Goal: Transaction & Acquisition: Purchase product/service

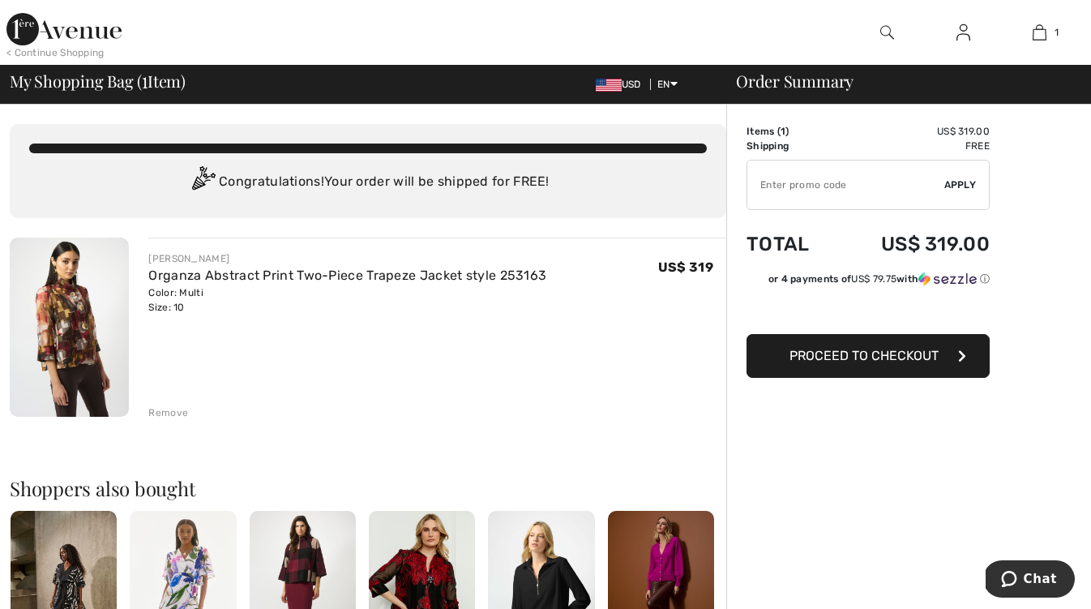
click at [828, 357] on span "Proceed to Checkout" at bounding box center [864, 355] width 149 height 15
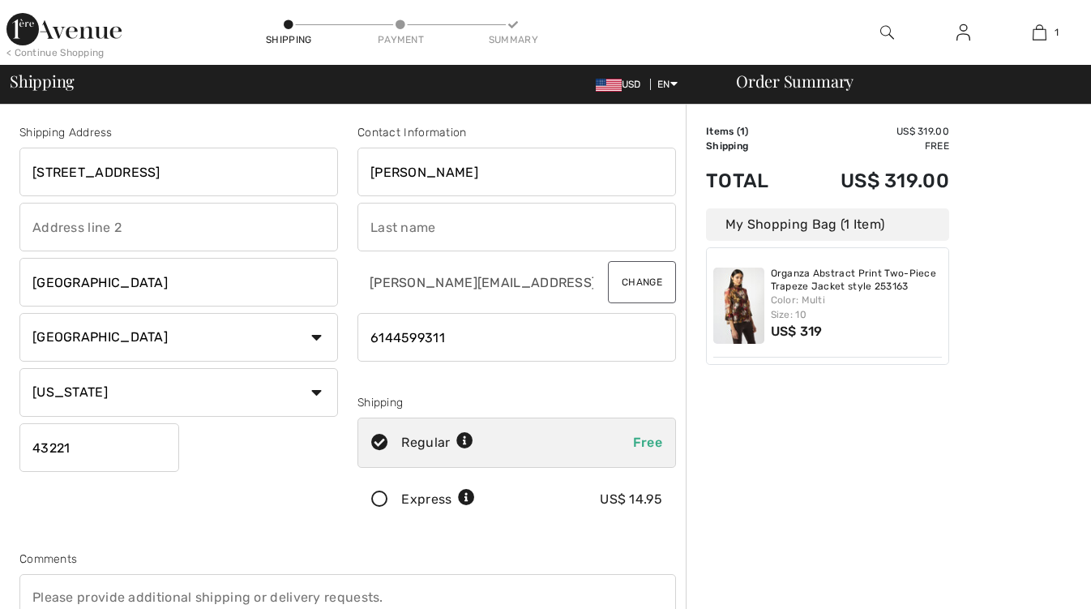
select select "US"
select select "OH"
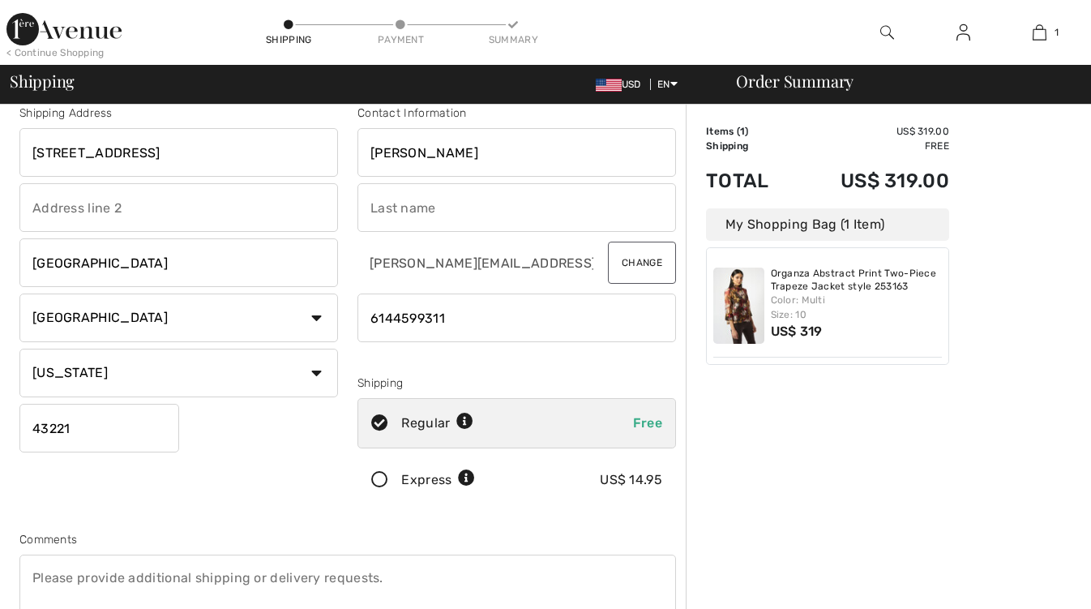
type input "[PERSON_NAME]"
click at [404, 207] on input "text" at bounding box center [516, 207] width 319 height 49
type input "[PERSON_NAME]"
click at [224, 440] on div "Shipping Address 3148 Kingsdale Center Upper Arlington Country Canada United St…" at bounding box center [179, 308] width 338 height 407
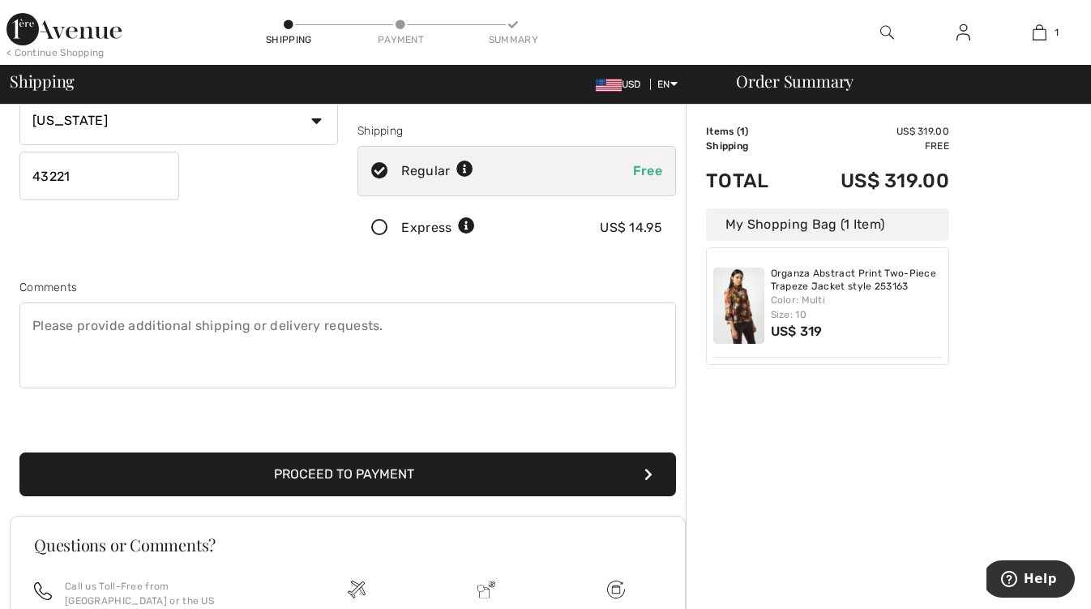
scroll to position [278, 0]
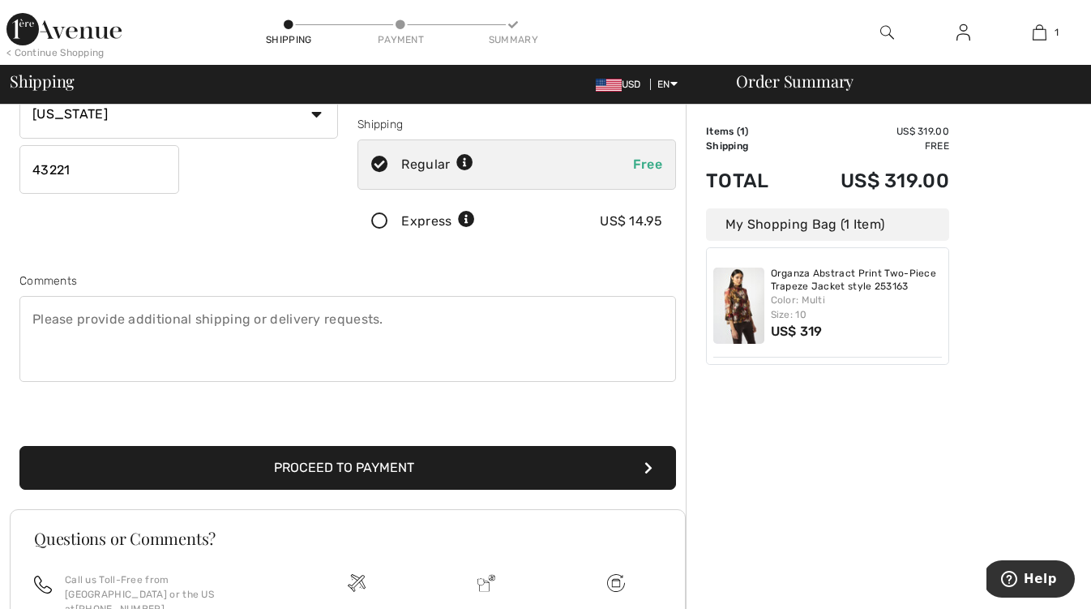
click at [227, 454] on button "Proceed to Payment" at bounding box center [347, 468] width 657 height 44
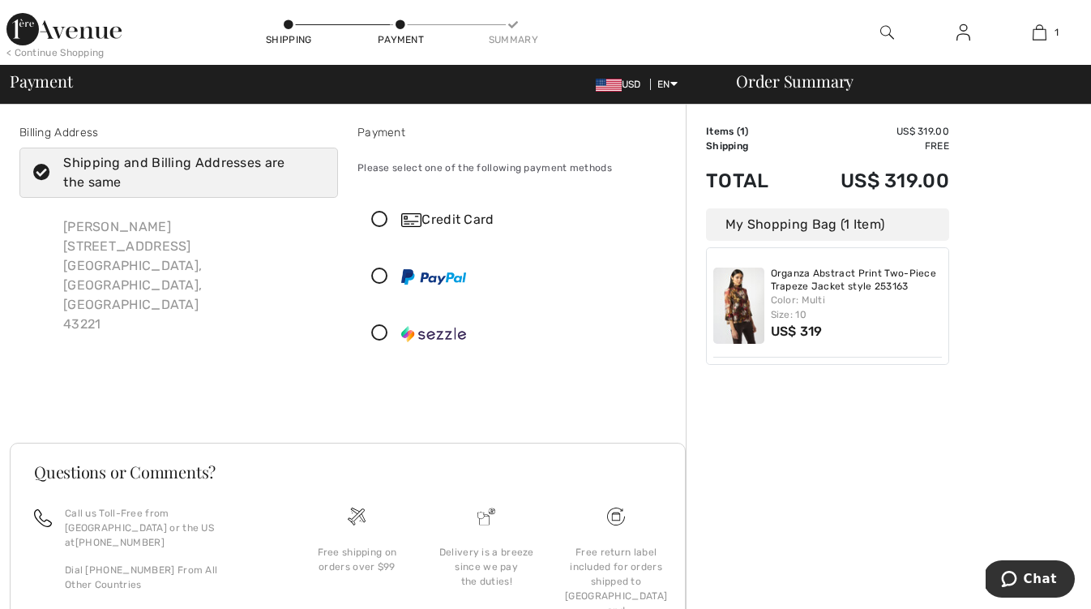
click at [383, 215] on icon at bounding box center [379, 220] width 43 height 17
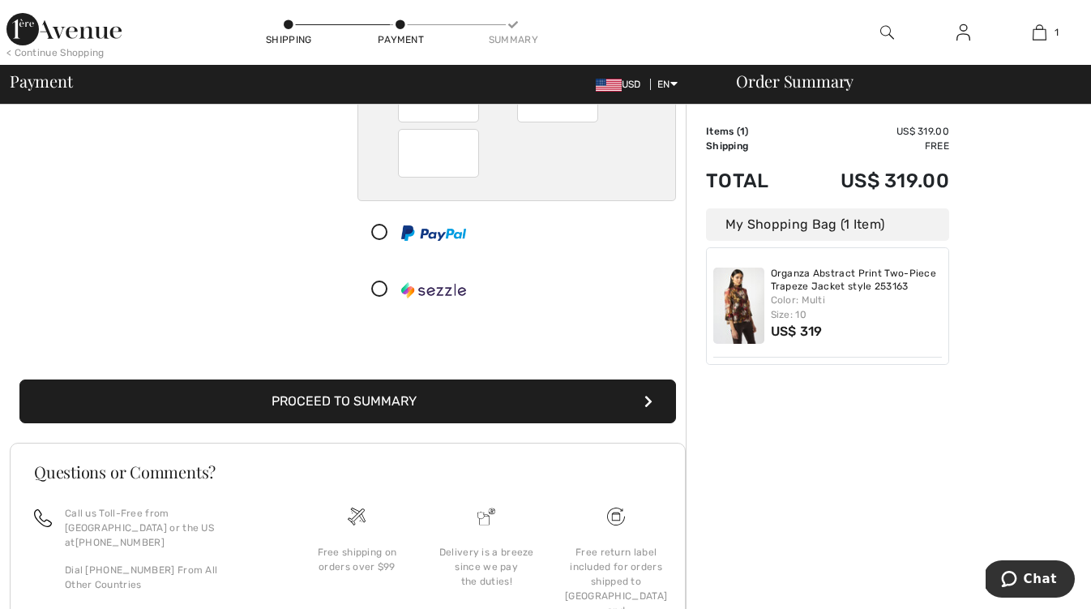
scroll to position [226, 0]
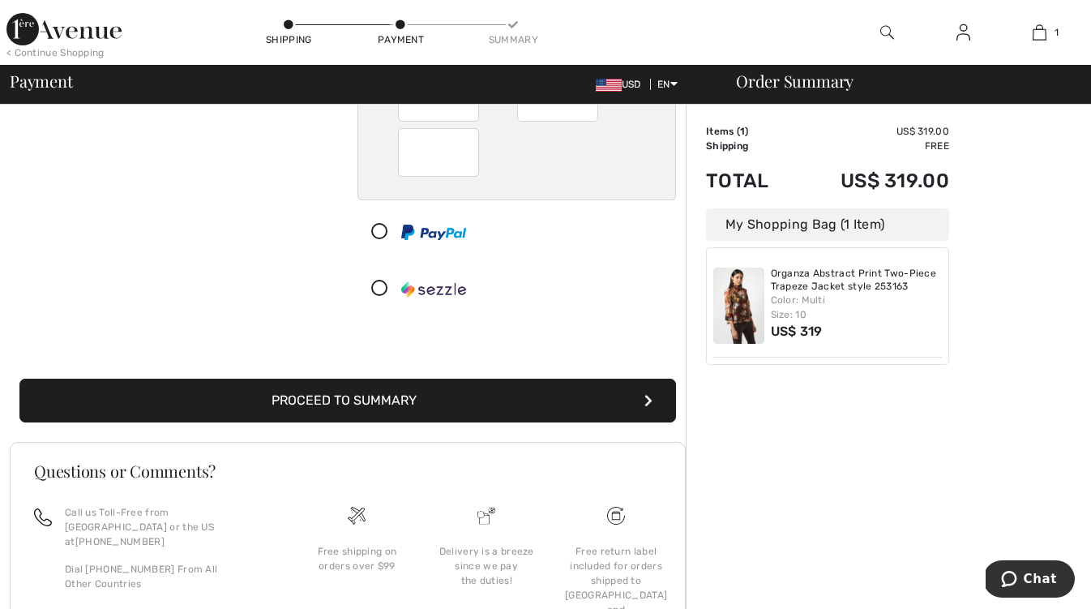
click at [499, 408] on button "Proceed to Summary" at bounding box center [347, 401] width 657 height 44
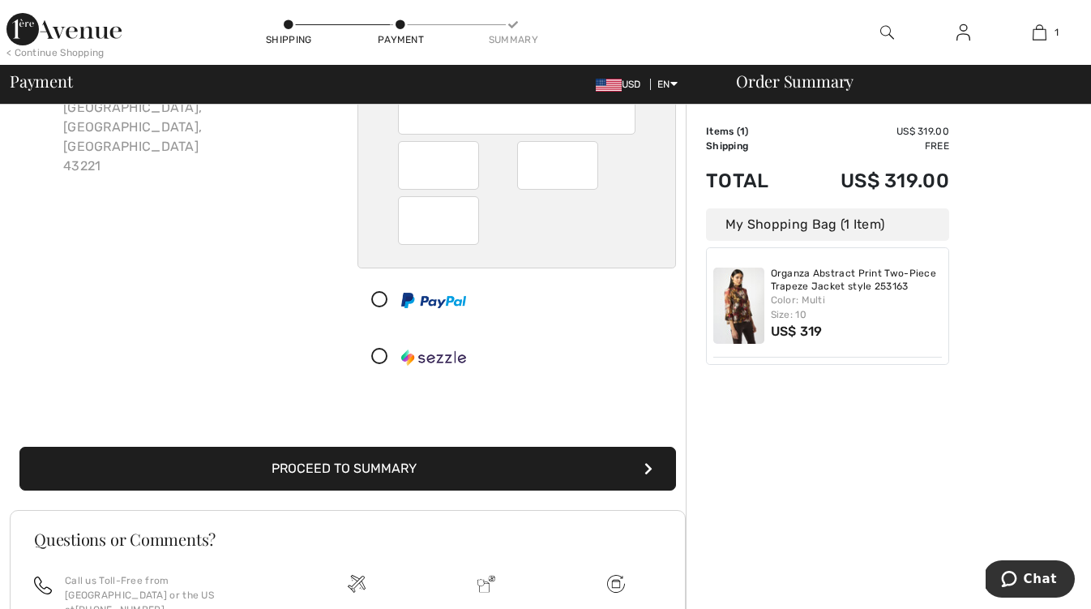
scroll to position [161, 0]
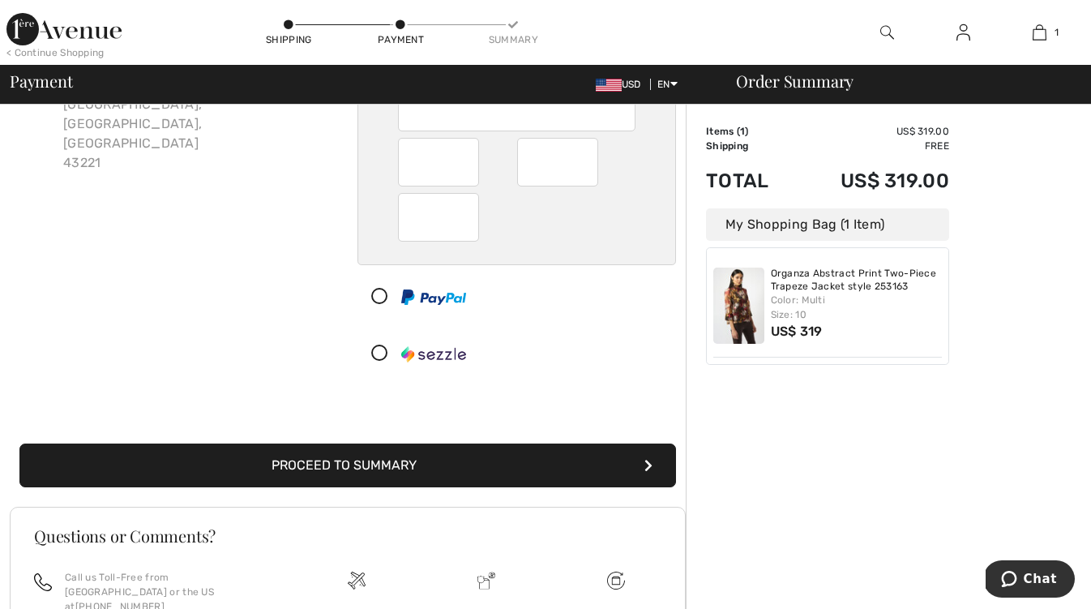
click at [469, 467] on button "Proceed to Summary" at bounding box center [347, 465] width 657 height 44
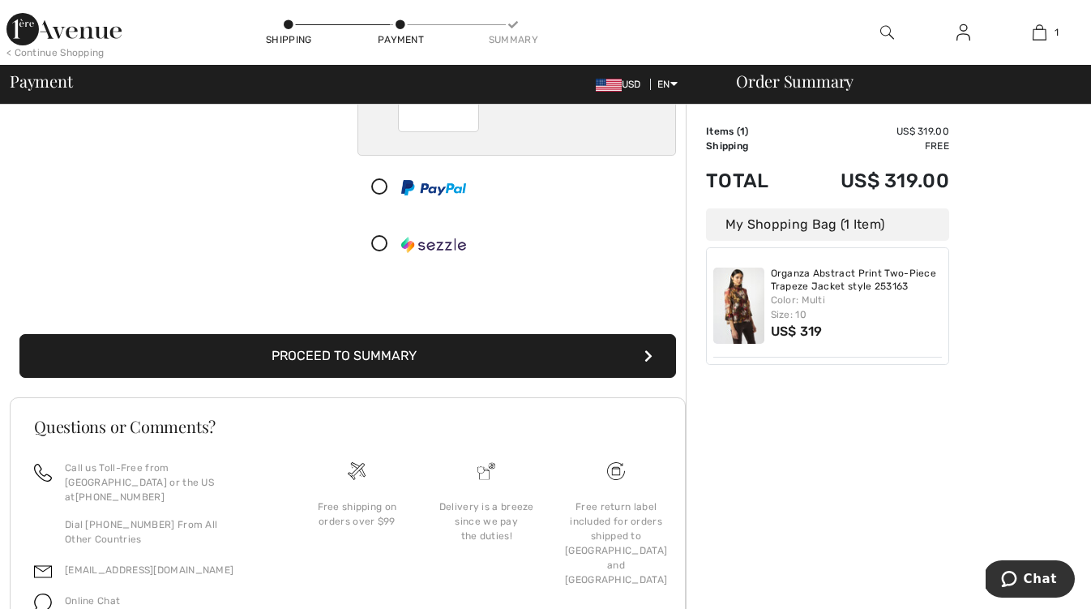
scroll to position [343, 0]
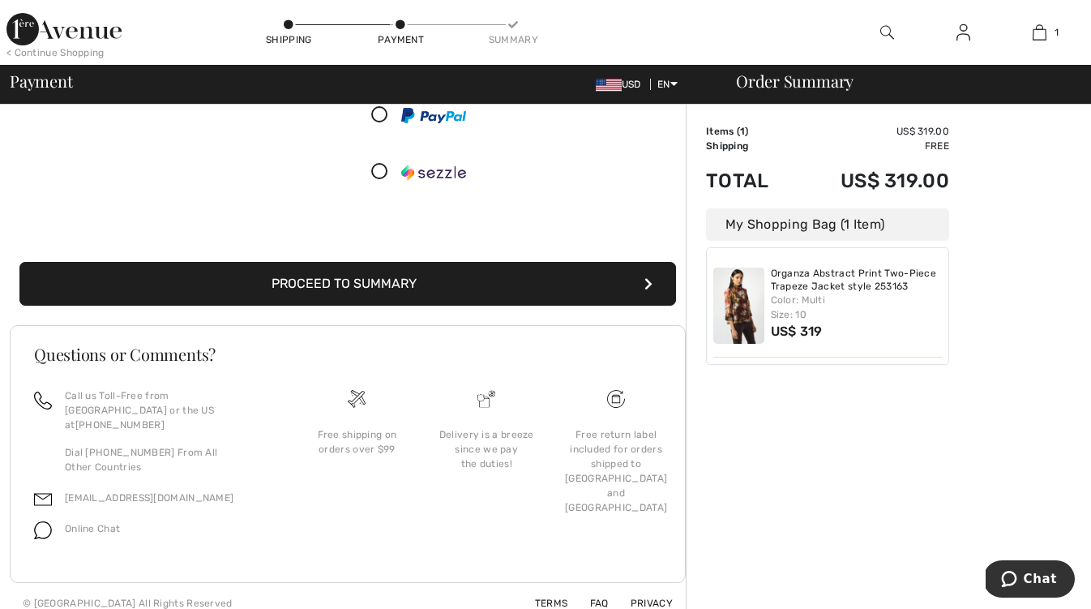
click at [648, 278] on icon "submit" at bounding box center [648, 283] width 8 height 13
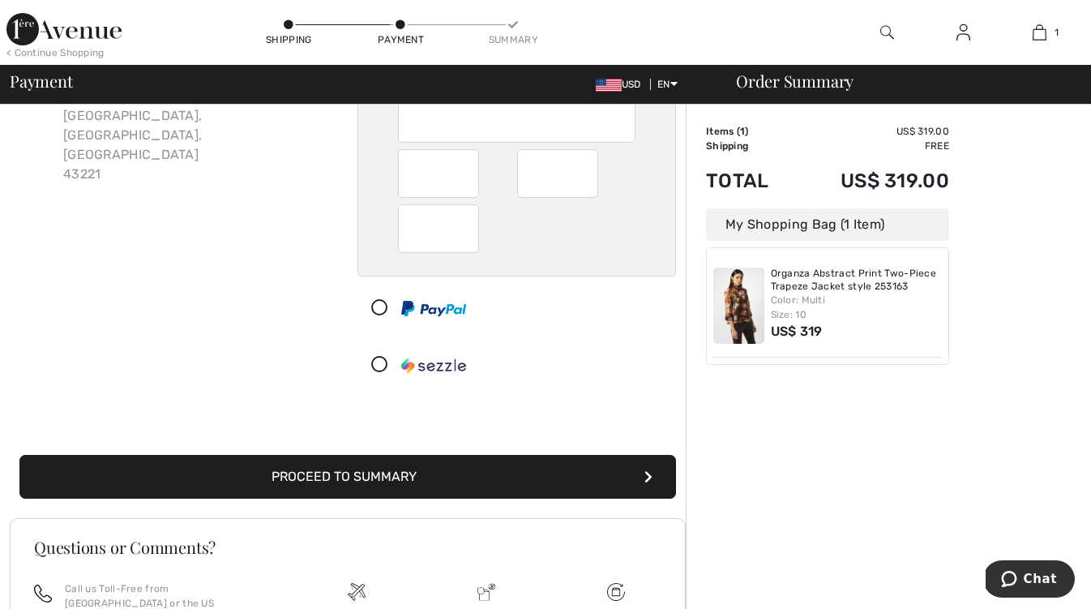
scroll to position [156, 0]
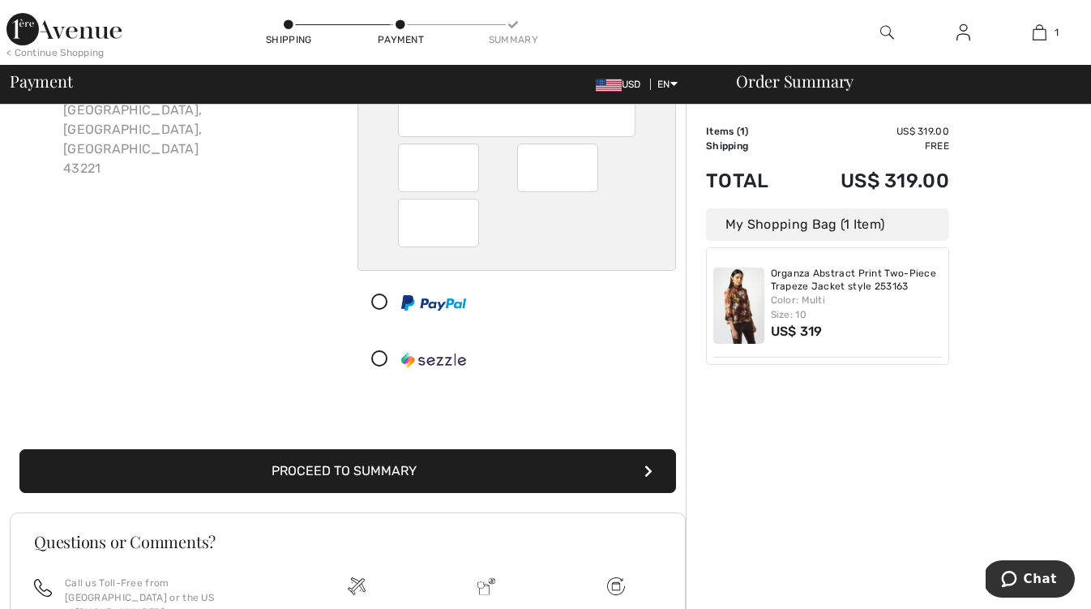
click at [642, 462] on button "Proceed to Summary" at bounding box center [347, 471] width 657 height 44
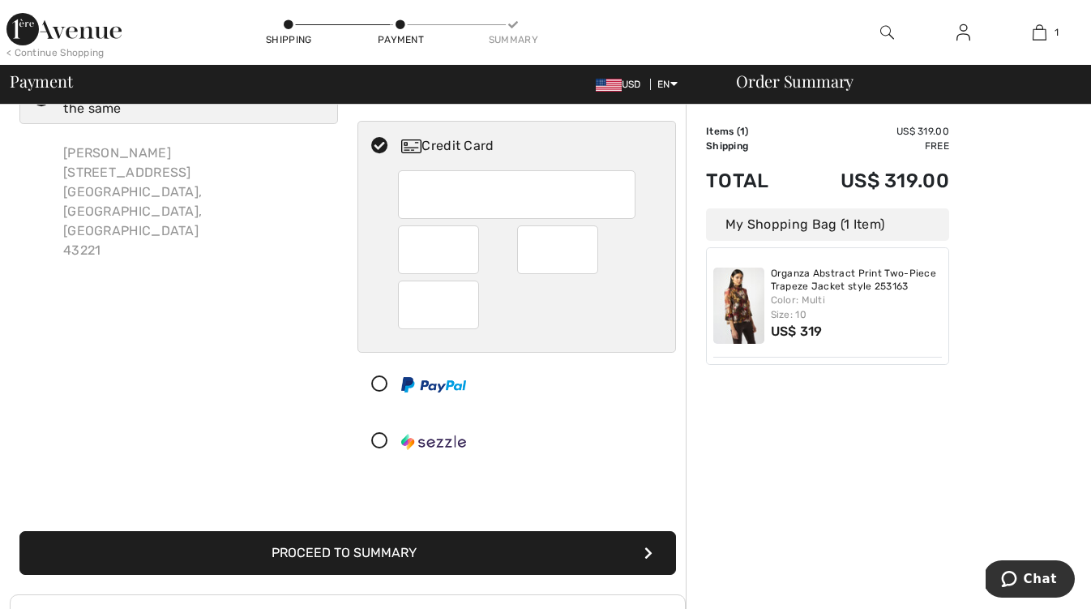
scroll to position [75, 0]
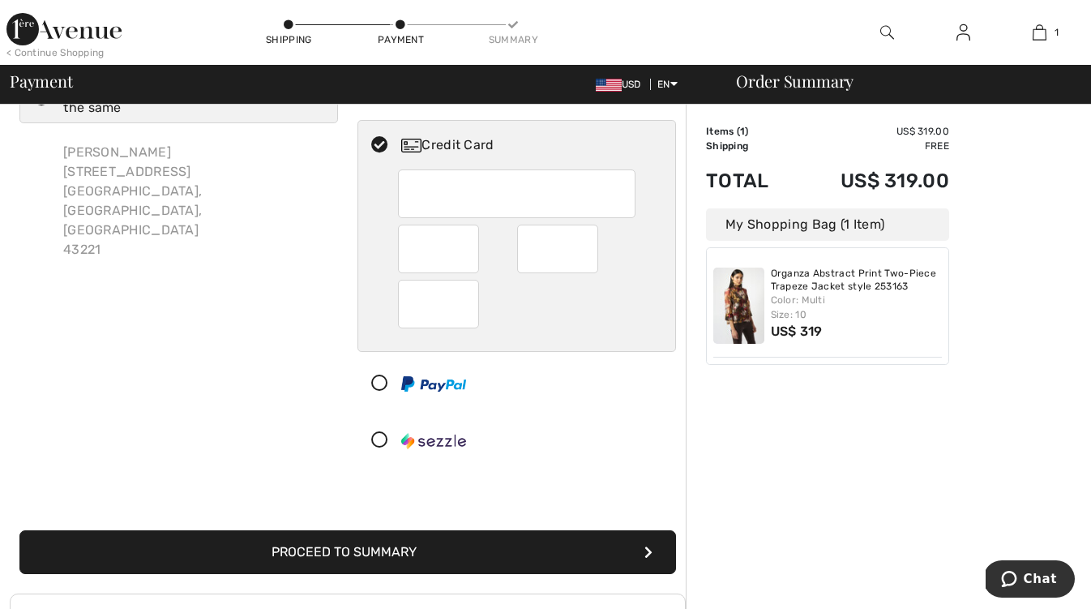
click at [392, 548] on button "Proceed to Summary" at bounding box center [347, 552] width 657 height 44
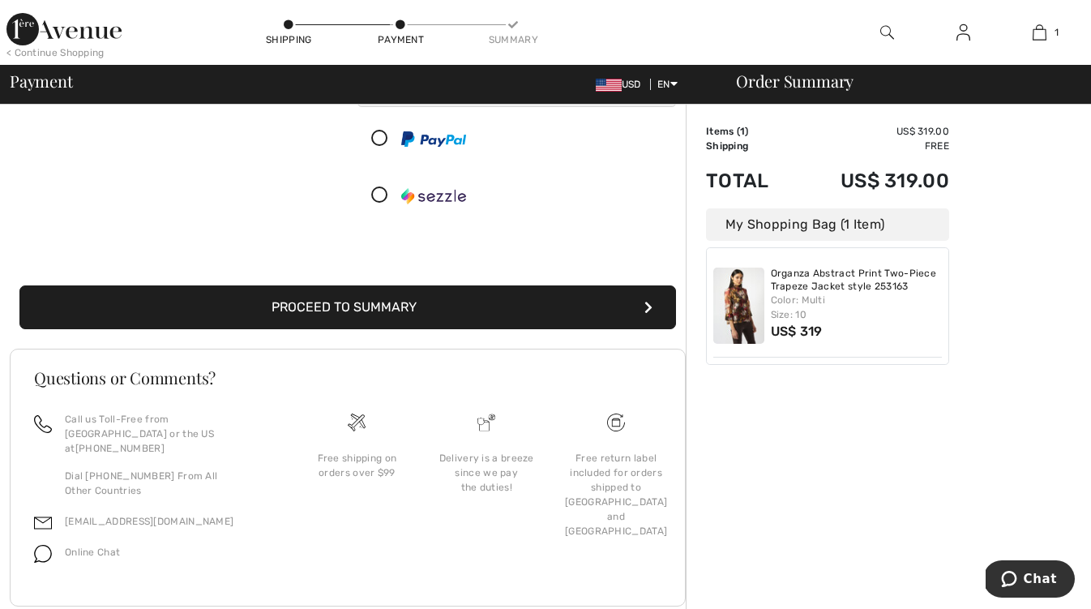
scroll to position [343, 0]
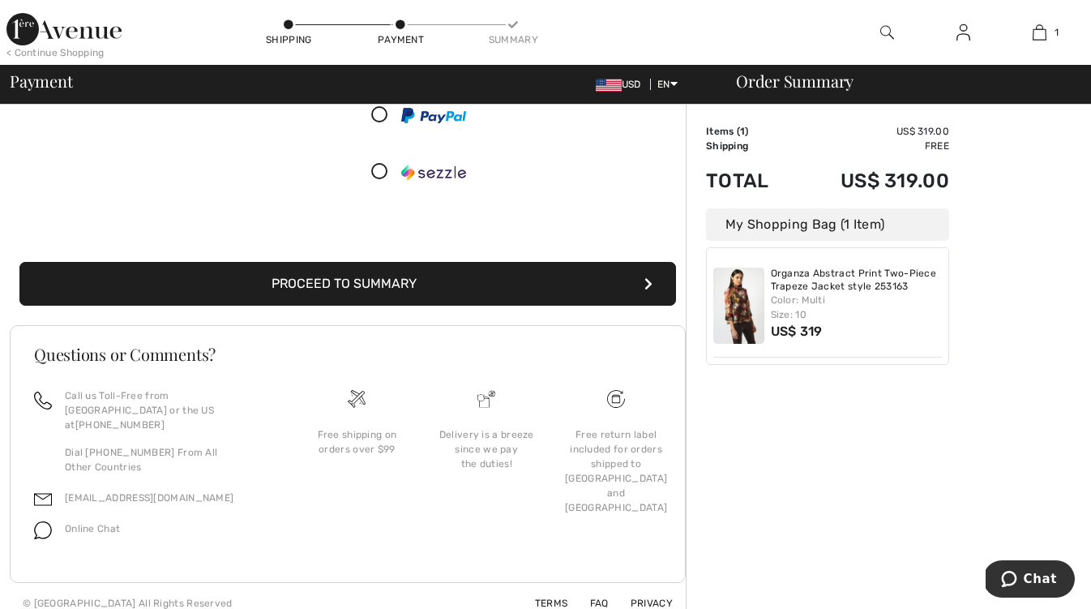
click at [652, 282] on button "Proceed to Summary" at bounding box center [347, 284] width 657 height 44
click at [652, 282] on icon "submit" at bounding box center [648, 283] width 8 height 13
click at [637, 285] on button "Proceed to Summary" at bounding box center [347, 284] width 657 height 44
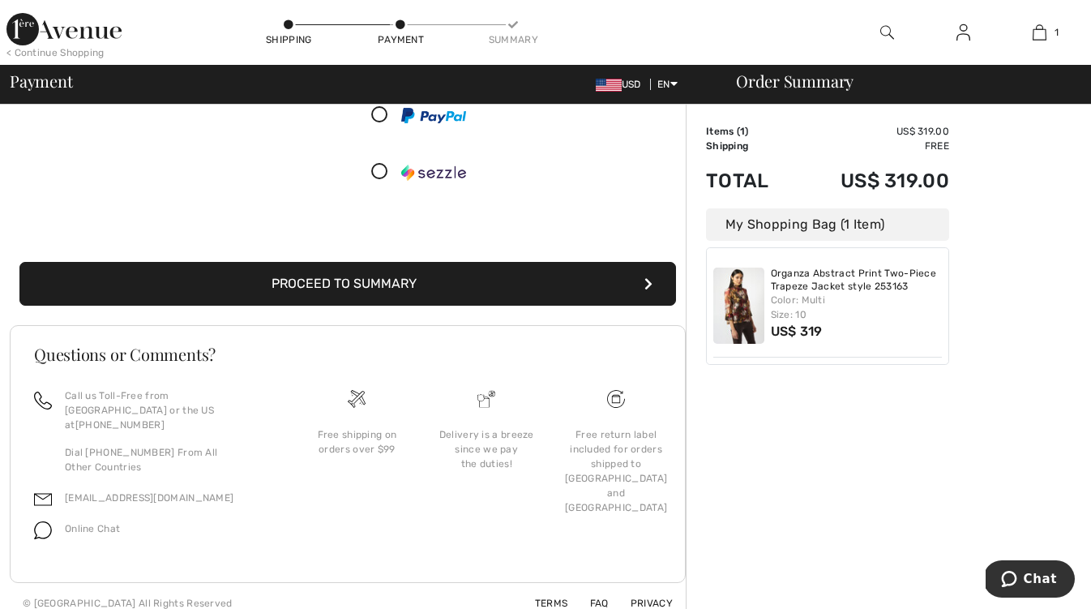
click at [429, 280] on button "Proceed to Summary" at bounding box center [347, 284] width 657 height 44
click at [349, 274] on button "Proceed to Summary" at bounding box center [347, 284] width 657 height 44
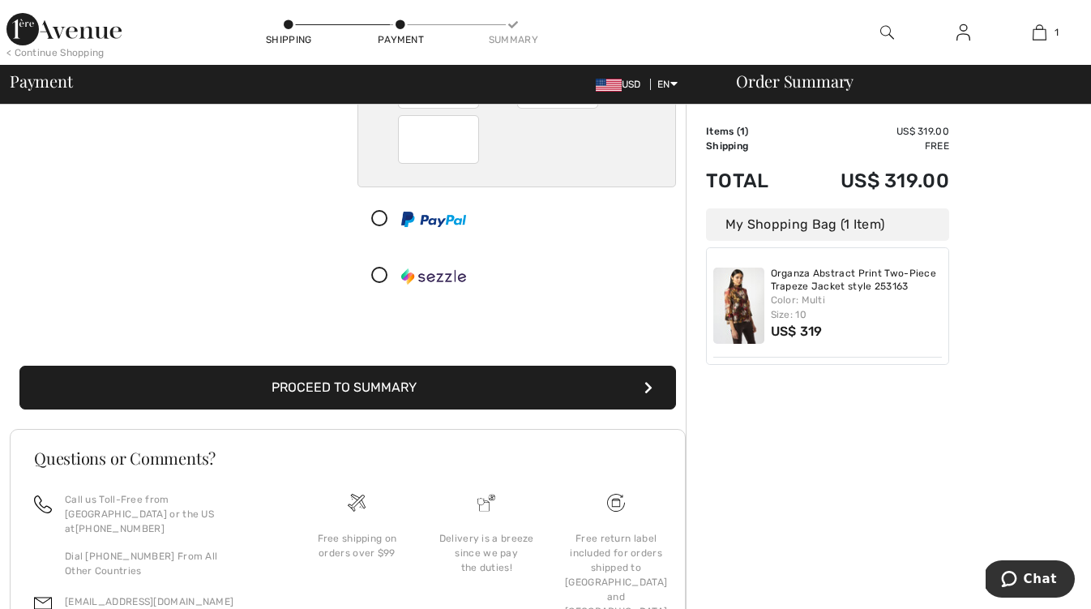
scroll to position [247, 0]
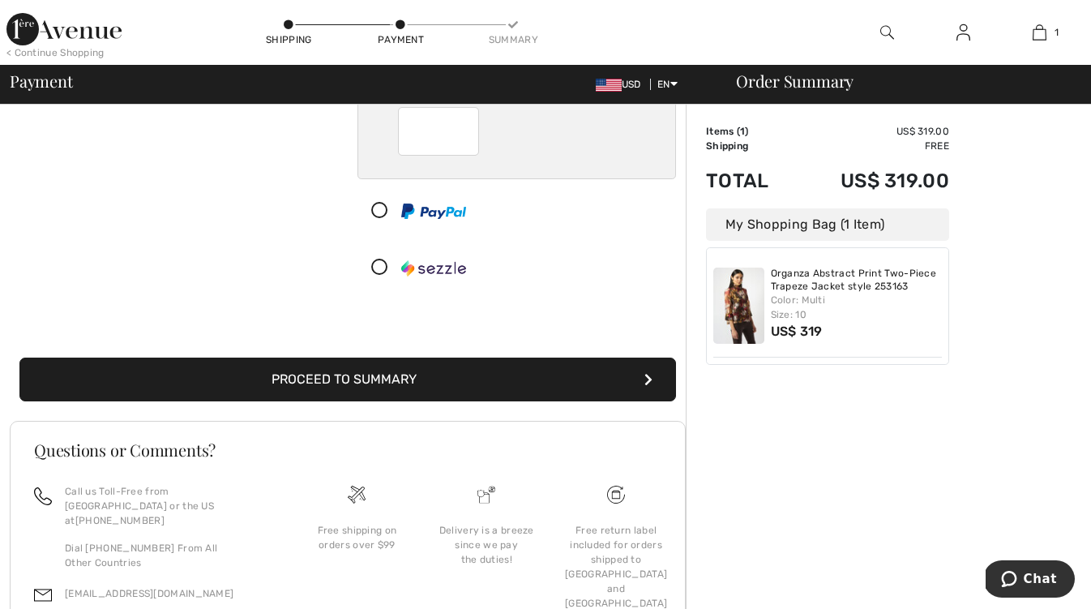
click at [644, 372] on button "Proceed to Summary" at bounding box center [347, 379] width 657 height 44
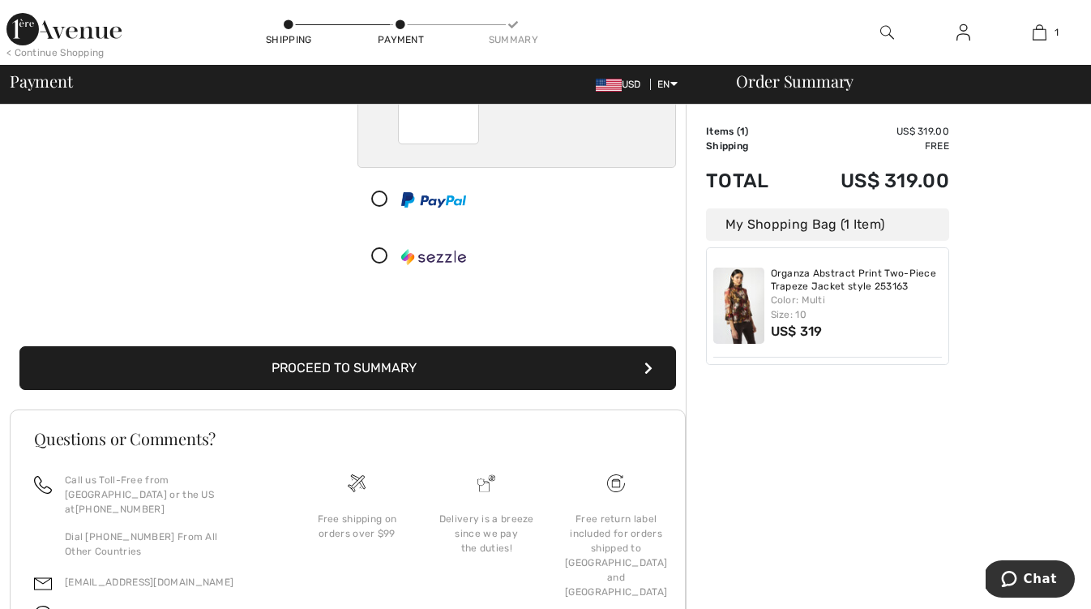
scroll to position [343, 0]
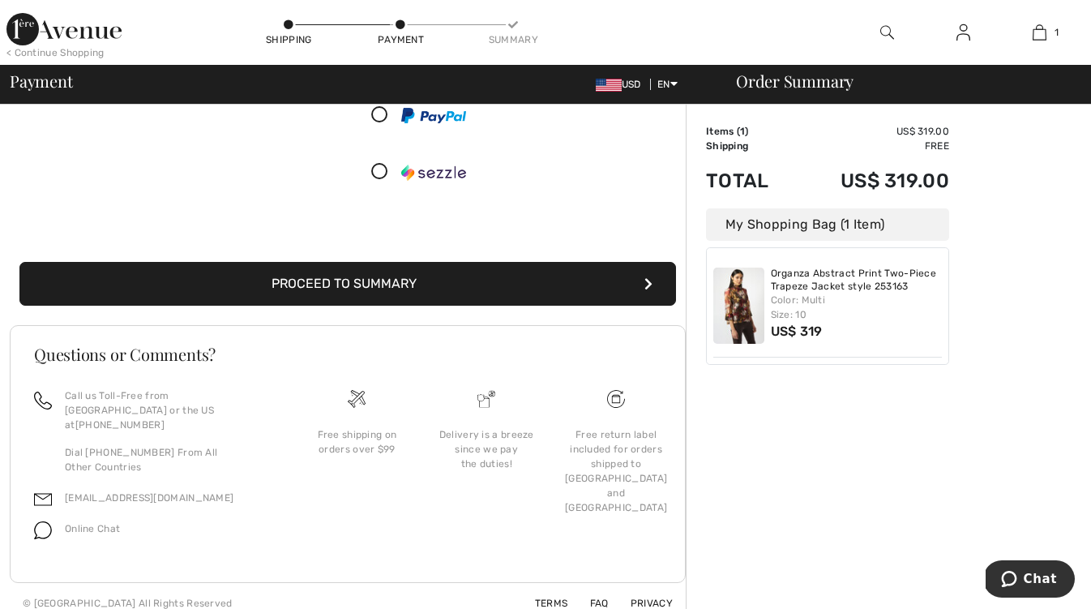
click at [640, 279] on button "Proceed to Summary" at bounding box center [347, 284] width 657 height 44
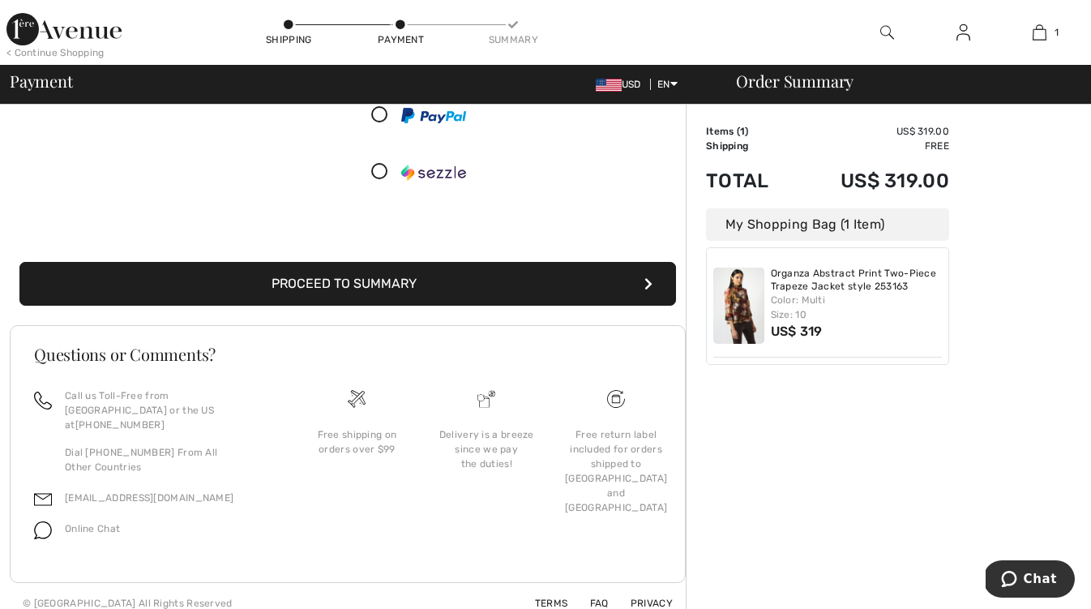
click at [640, 279] on button "Proceed to Summary" at bounding box center [347, 284] width 657 height 44
click at [648, 289] on icon "submit" at bounding box center [648, 283] width 8 height 13
click at [653, 288] on button "Proceed to Summary" at bounding box center [347, 284] width 657 height 44
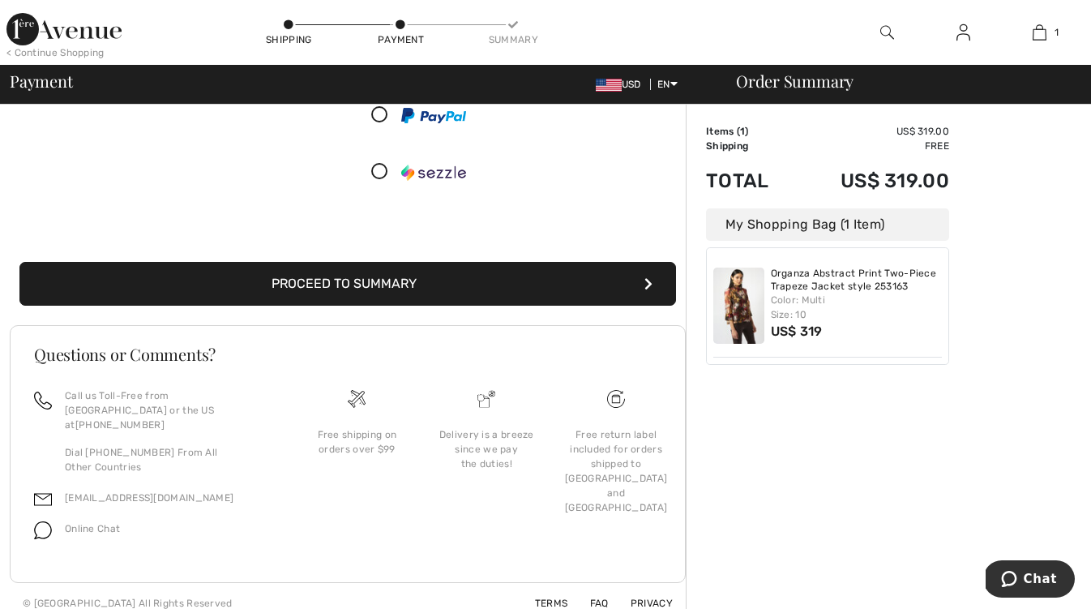
click at [653, 288] on button "Proceed to Summary" at bounding box center [347, 284] width 657 height 44
click at [640, 283] on button "Proceed to Summary" at bounding box center [347, 284] width 657 height 44
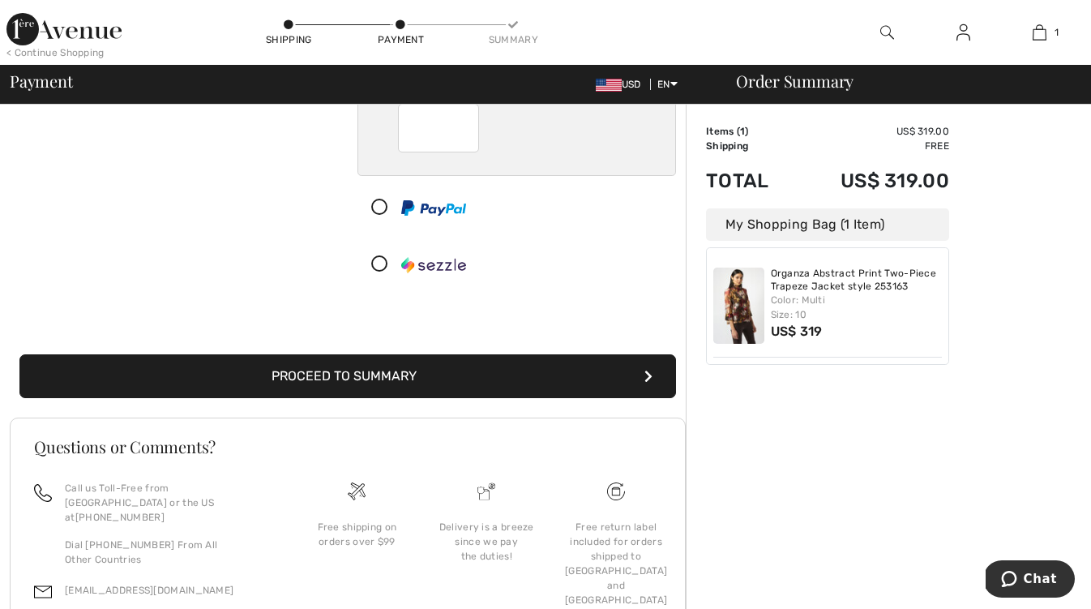
scroll to position [296, 0]
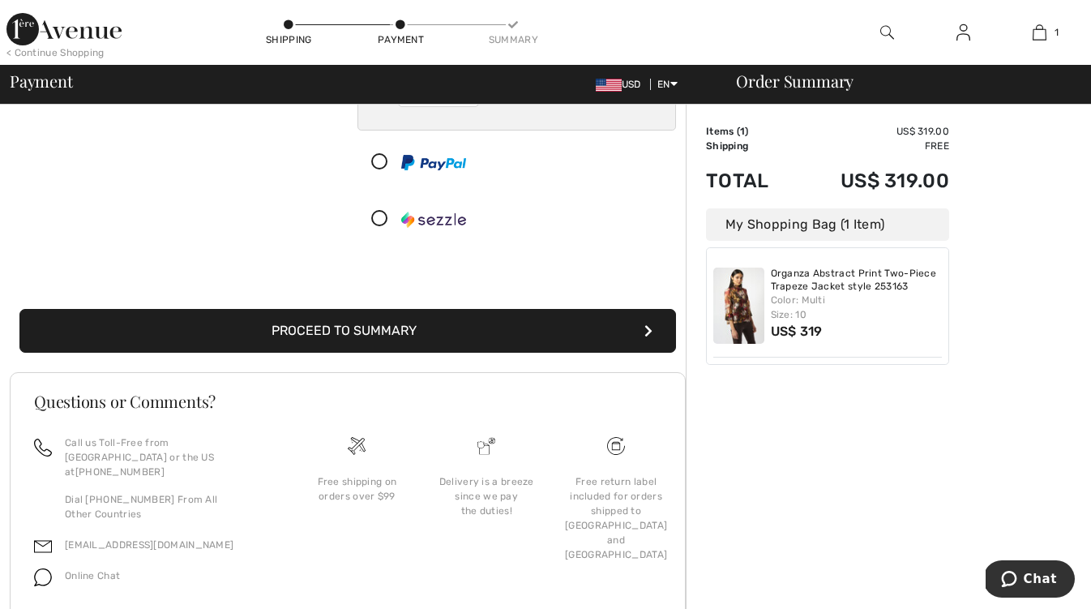
click at [645, 332] on icon "submit" at bounding box center [648, 330] width 8 height 13
click at [643, 327] on button "Proceed to Summary" at bounding box center [347, 331] width 657 height 44
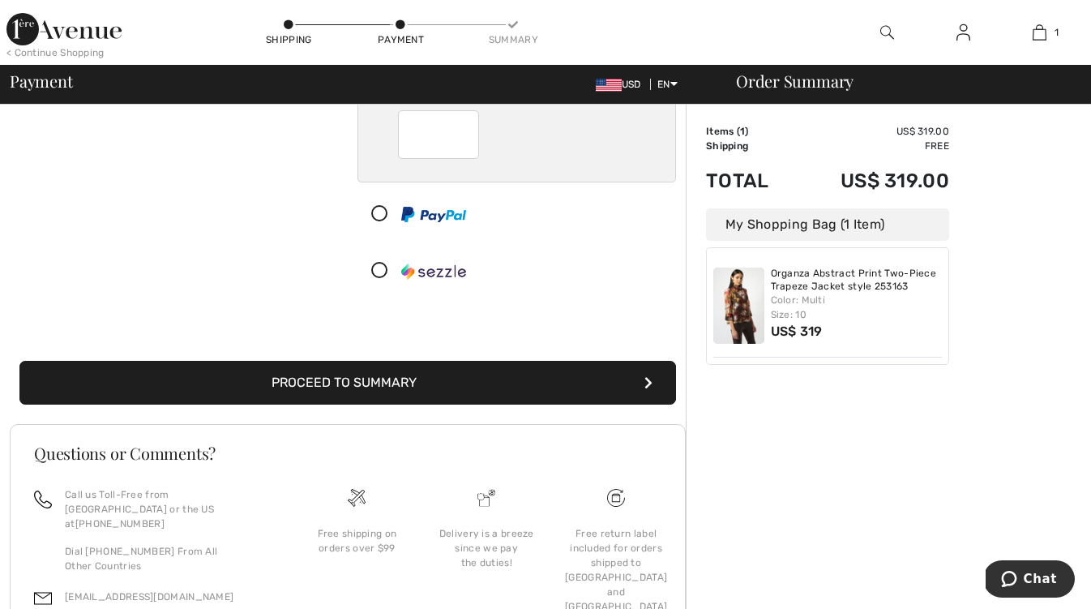
scroll to position [259, 0]
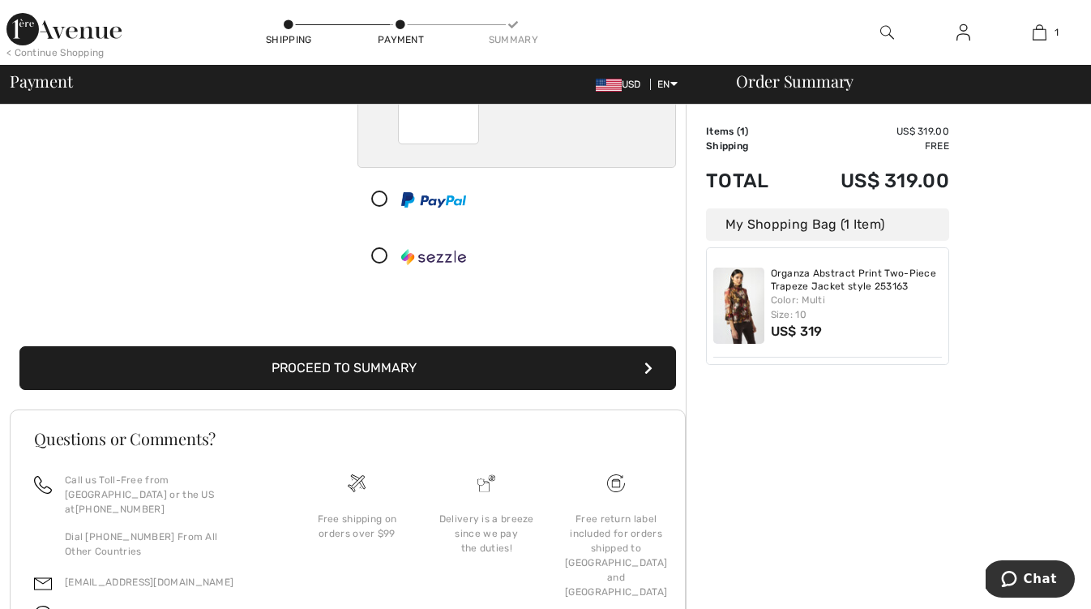
click at [643, 368] on button "Proceed to Summary" at bounding box center [347, 368] width 657 height 44
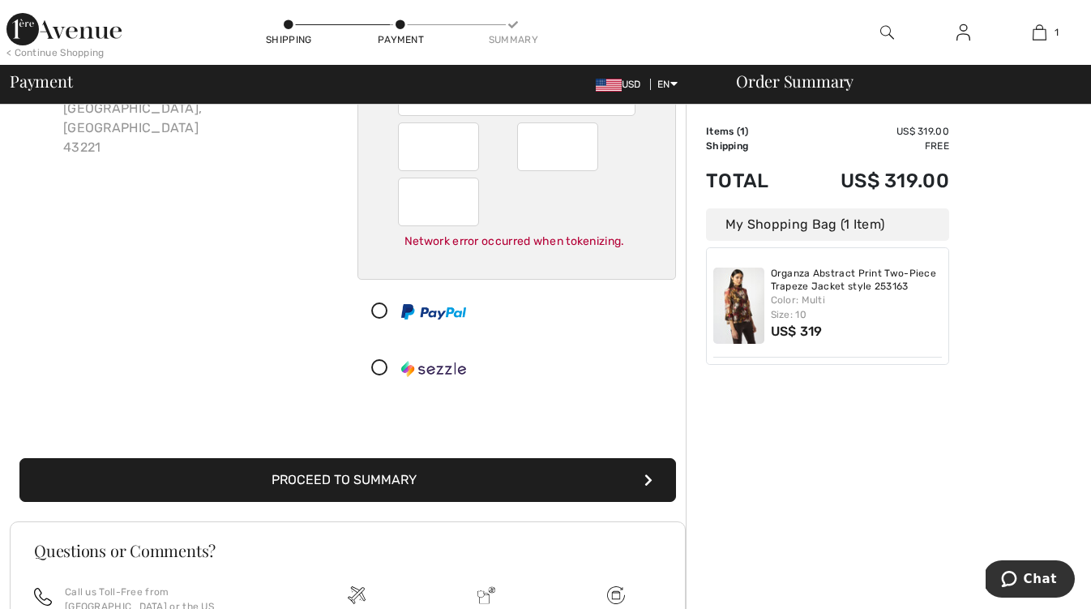
scroll to position [196, 0]
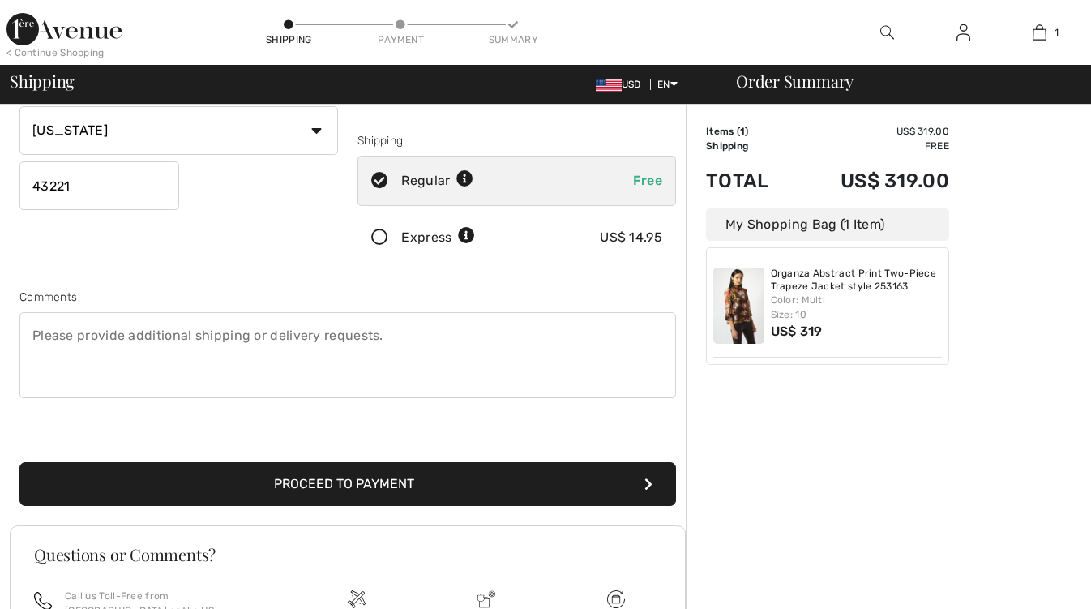
scroll to position [280, 0]
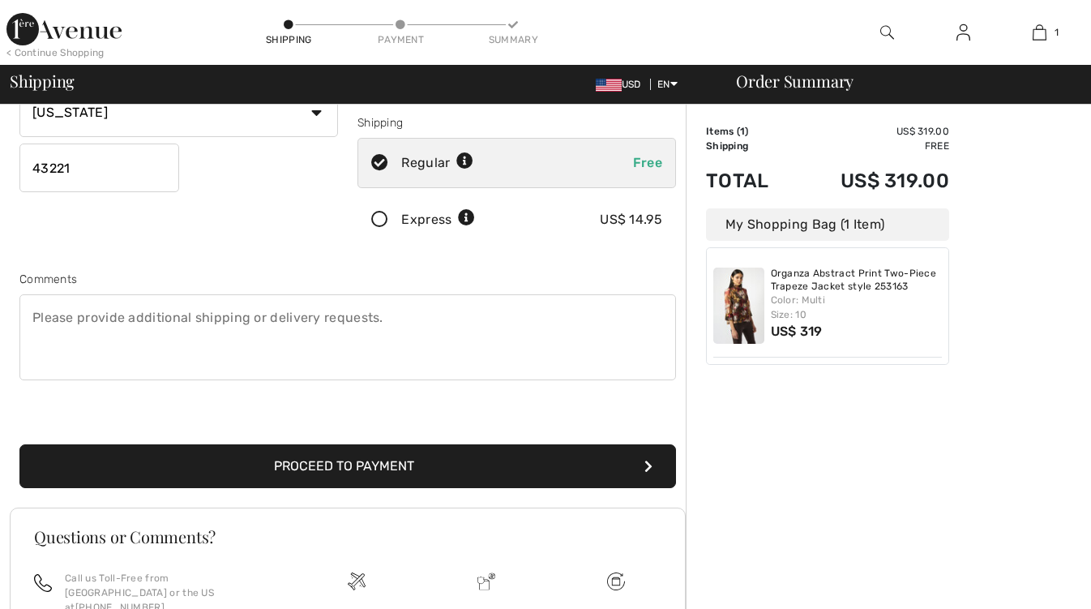
click at [322, 464] on button "Proceed to Payment" at bounding box center [347, 466] width 657 height 44
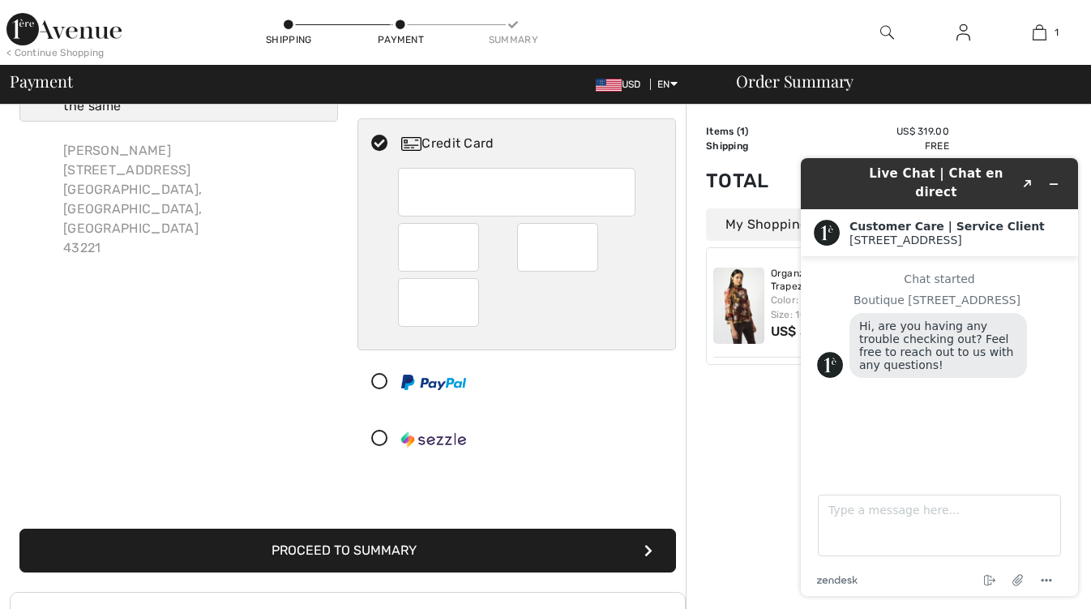
scroll to position [86, 0]
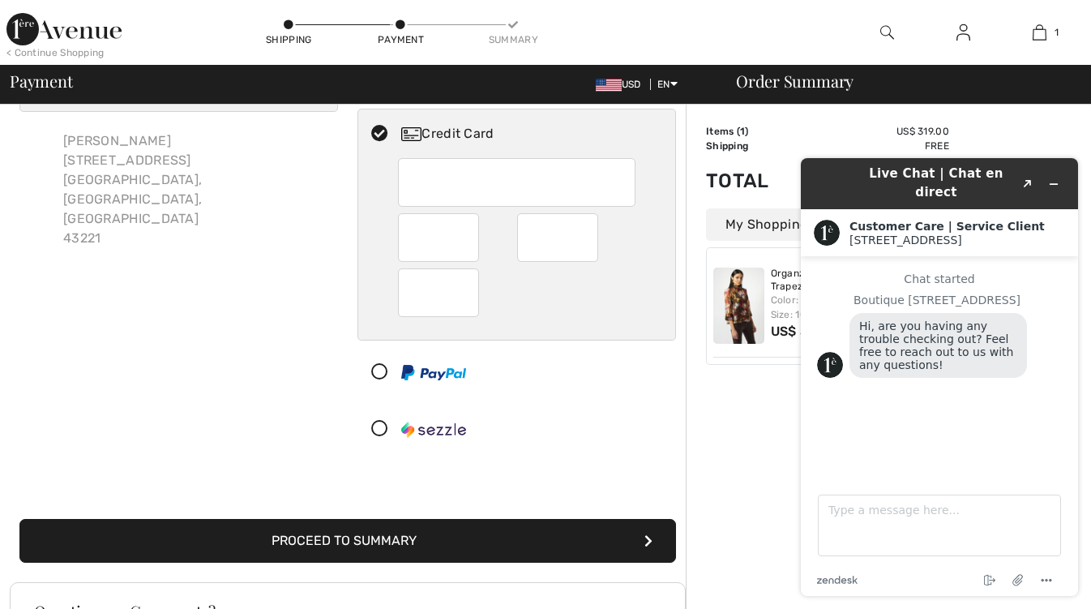
click at [498, 530] on button "Proceed to Summary" at bounding box center [347, 541] width 657 height 44
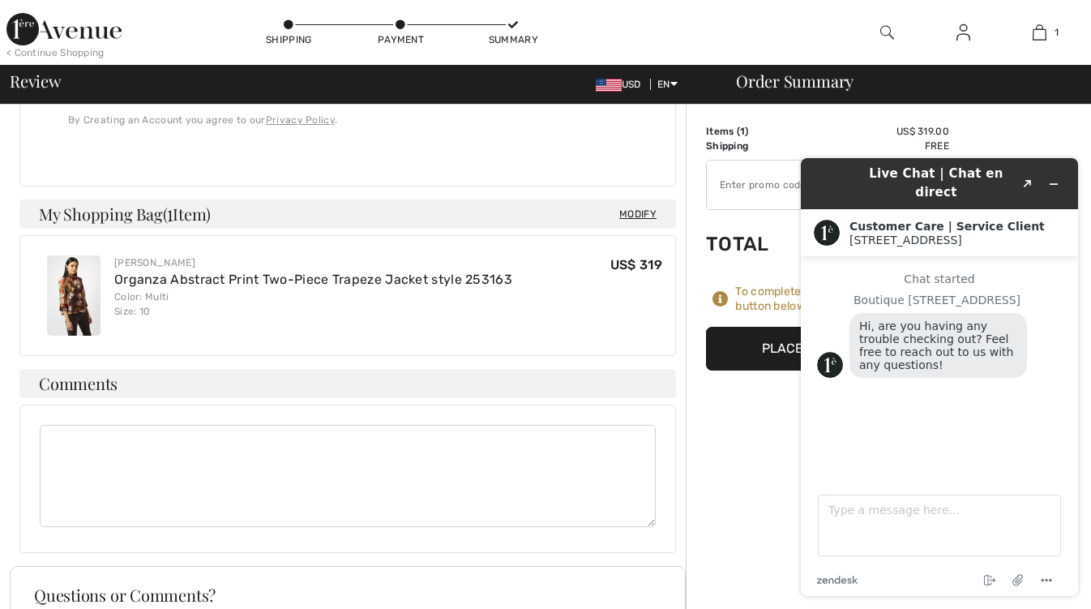
scroll to position [451, 0]
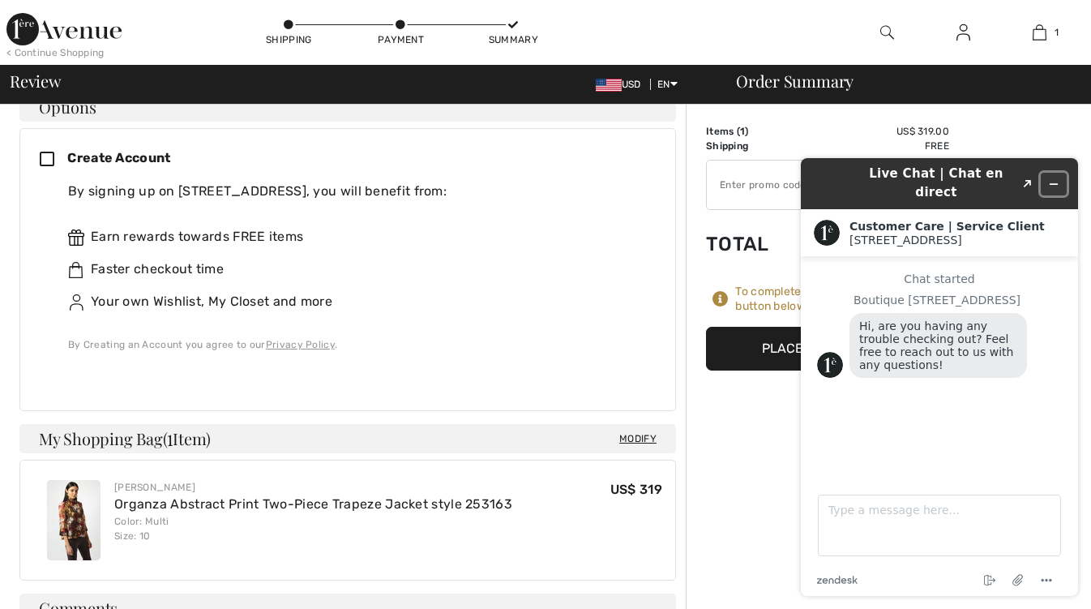
click at [1052, 178] on icon "Minimize widget" at bounding box center [1053, 183] width 11 height 11
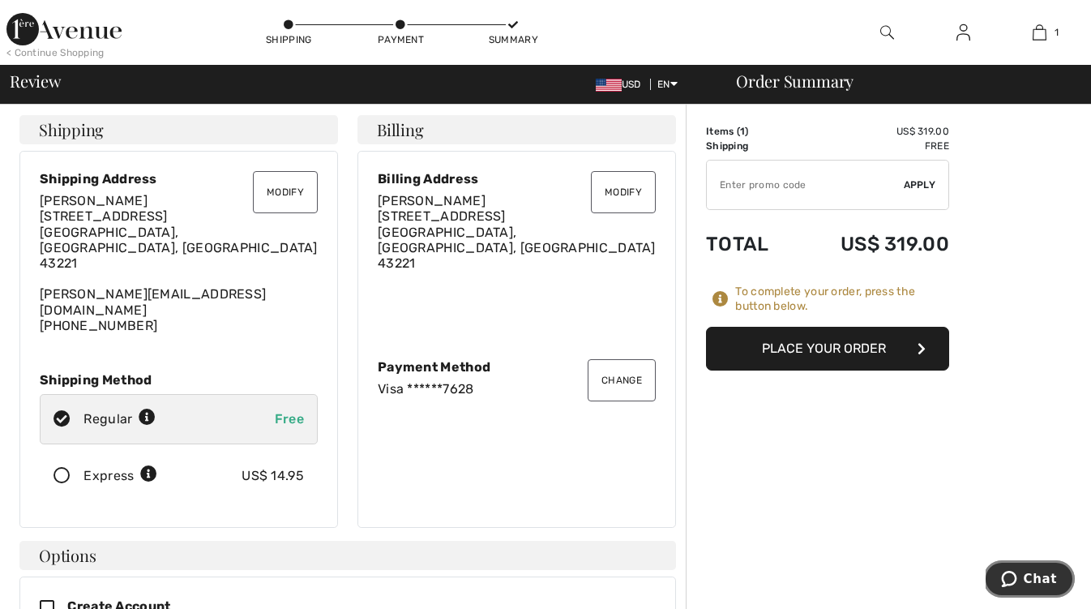
scroll to position [0, 0]
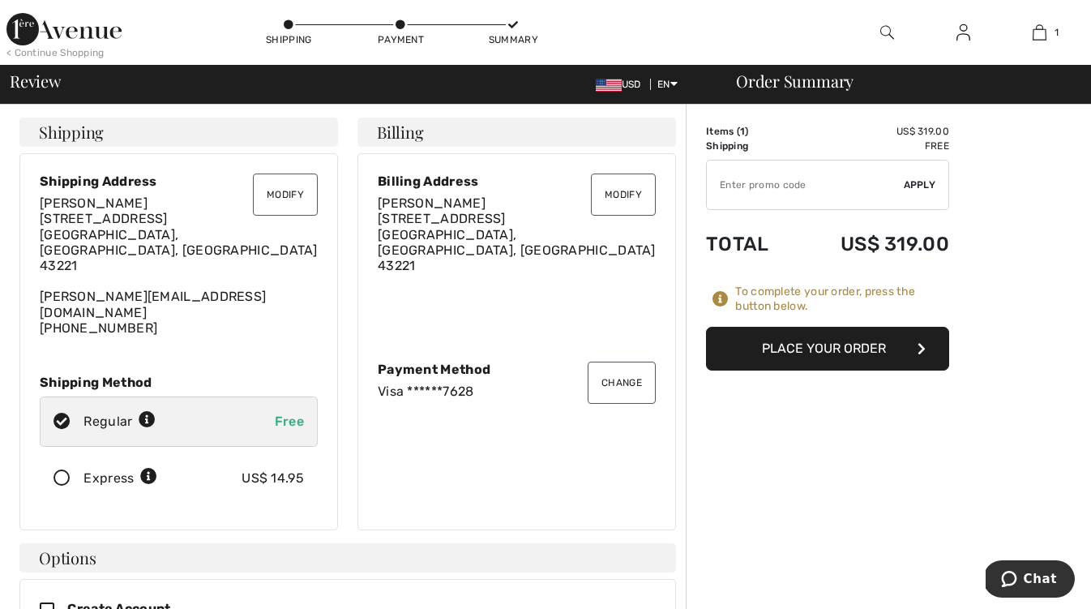
click at [813, 345] on button "Place Your Order" at bounding box center [827, 349] width 243 height 44
